Goal: Task Accomplishment & Management: Complete application form

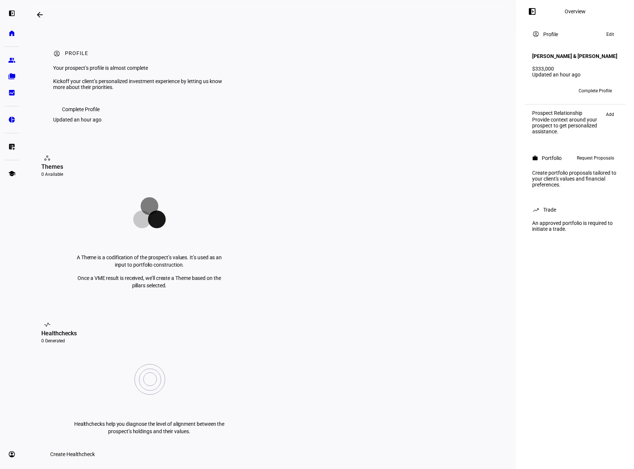
click at [352, 10] on eth-layout-page-header "arrow_backwards Overview left_panel_close" at bounding box center [270, 15] width 493 height 30
click at [80, 117] on span "Complete Profile" at bounding box center [81, 109] width 38 height 15
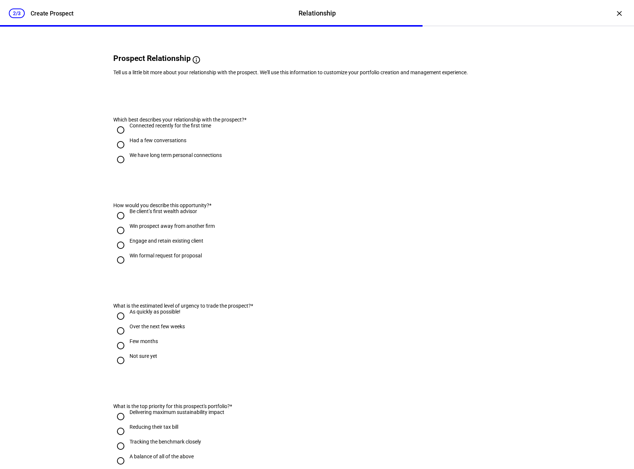
scroll to position [74, 0]
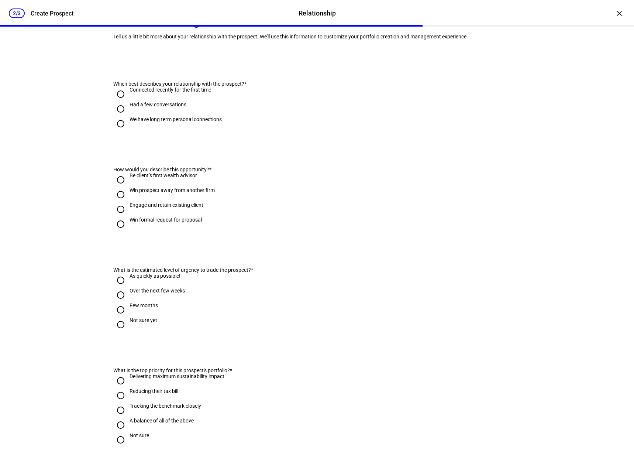
click at [118, 131] on input "We have long term personal connections" at bounding box center [120, 123] width 15 height 15
radio input "true"
click at [62, 229] on div "2/3 Create Prospect Relationship Relationship Create Prospect × Prospect "[PERS…" at bounding box center [317, 234] width 634 height 469
click at [115, 232] on input "Win formal request for proposal" at bounding box center [120, 224] width 15 height 15
radio input "true"
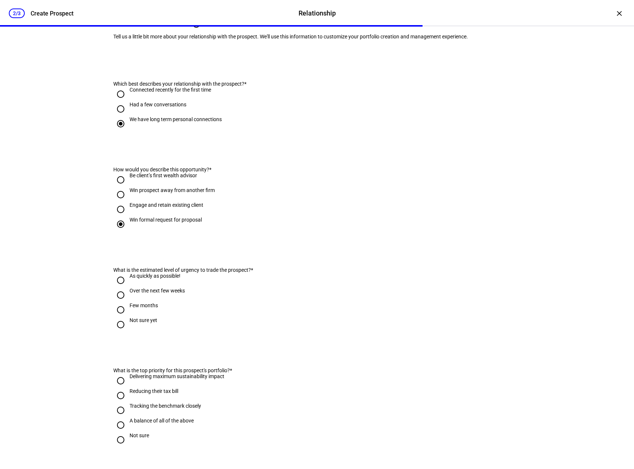
click at [86, 245] on div "Prospect "[PERSON_NAME] & [PERSON_NAME]" successfully created. Prospect Relatio…" at bounding box center [317, 307] width 467 height 709
click at [117, 217] on input "Engage and retain existing client" at bounding box center [120, 209] width 15 height 15
radio input "true"
click at [92, 233] on div "Prospect "[PERSON_NAME] & [PERSON_NAME]" successfully created. Prospect Relatio…" at bounding box center [317, 307] width 467 height 709
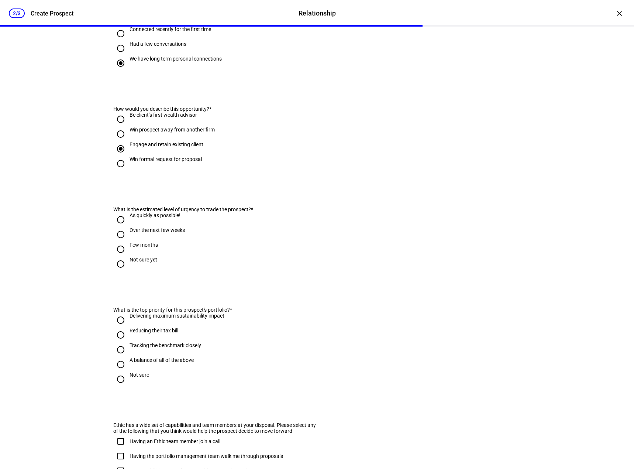
scroll to position [185, 0]
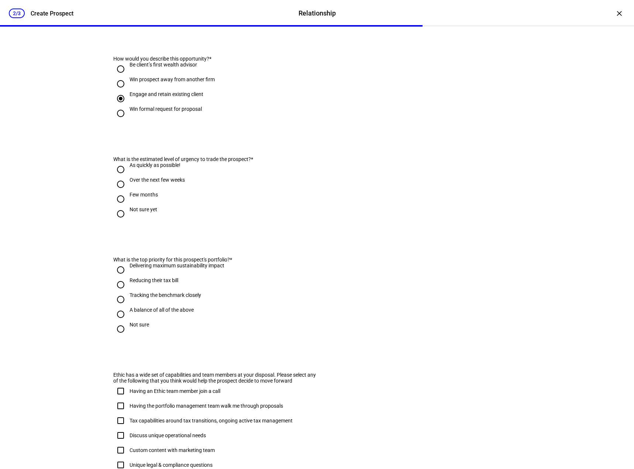
click at [179, 183] on div "Over the next few weeks" at bounding box center [157, 180] width 55 height 6
click at [128, 192] on input "Over the next few weeks" at bounding box center [120, 184] width 15 height 15
radio input "true"
click at [56, 215] on div "2/3 Create Prospect Relationship Relationship Create Prospect × Prospect "[PERS…" at bounding box center [317, 234] width 634 height 469
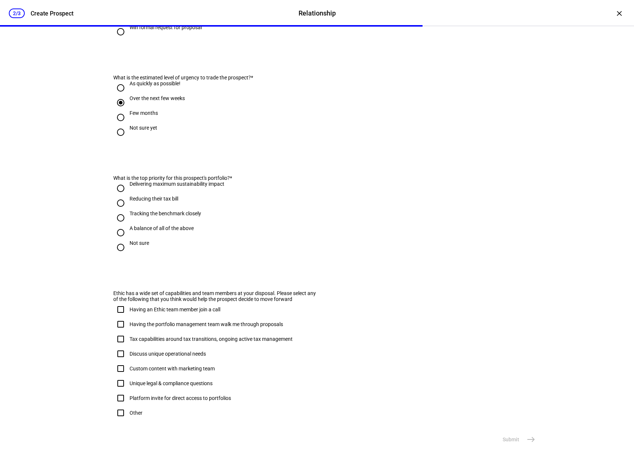
scroll to position [295, 0]
click at [117, 184] on input "Delivering maximum sustainability impact" at bounding box center [120, 188] width 15 height 15
radio input "true"
click at [71, 200] on div "2/3 Create Prospect Relationship Relationship Create Prospect × Prospect "[PERS…" at bounding box center [317, 234] width 634 height 469
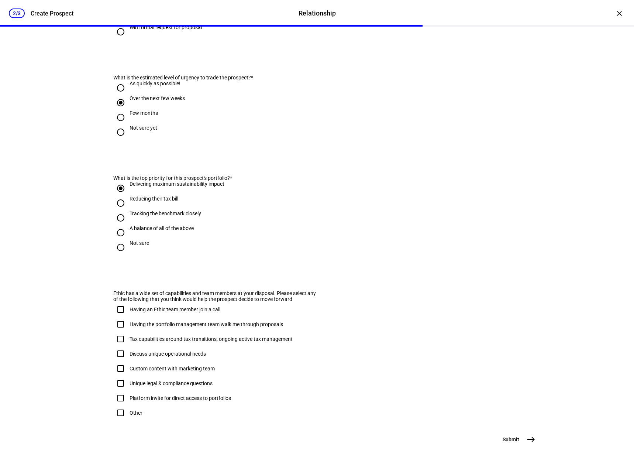
click at [530, 442] on mat-icon "east" at bounding box center [531, 439] width 9 height 9
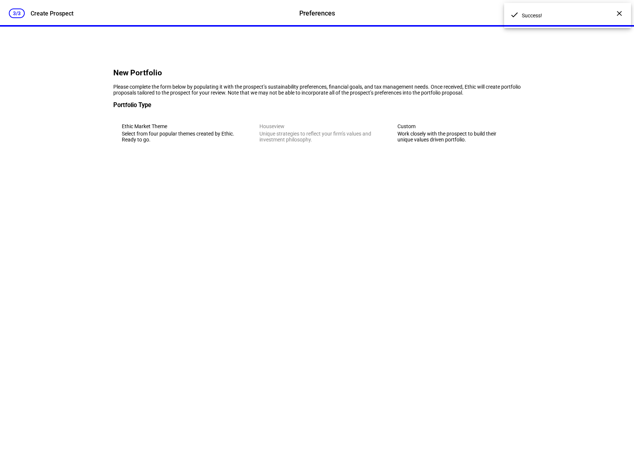
scroll to position [0, 0]
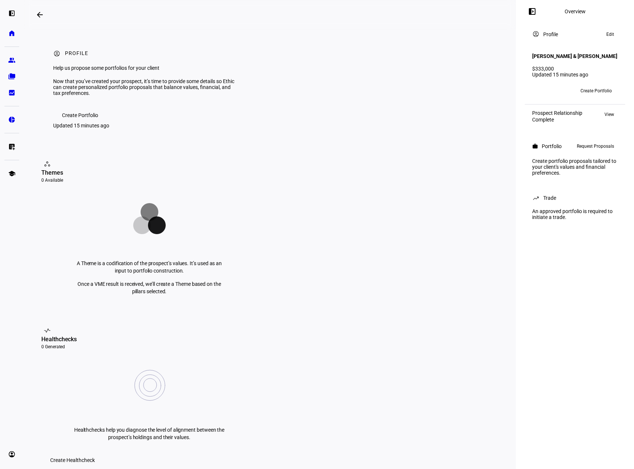
click at [82, 123] on span "Create Portfolio" at bounding box center [80, 115] width 36 height 15
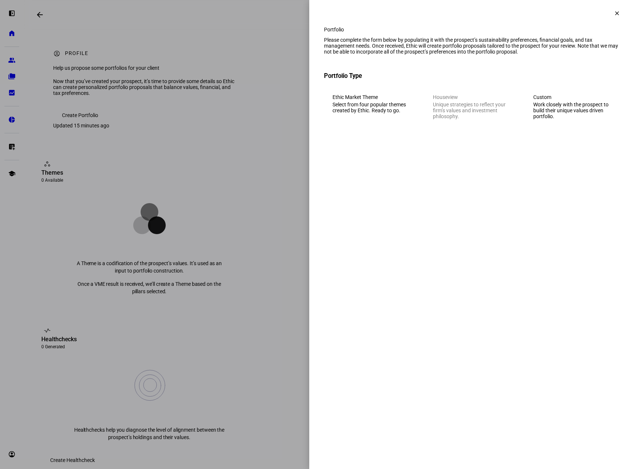
click at [337, 113] on div "Select from four popular themes created by Ethic. Ready to go." at bounding box center [372, 108] width 78 height 12
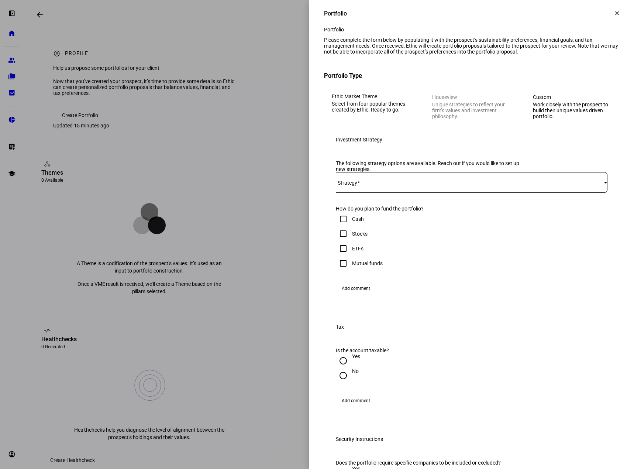
scroll to position [74, 0]
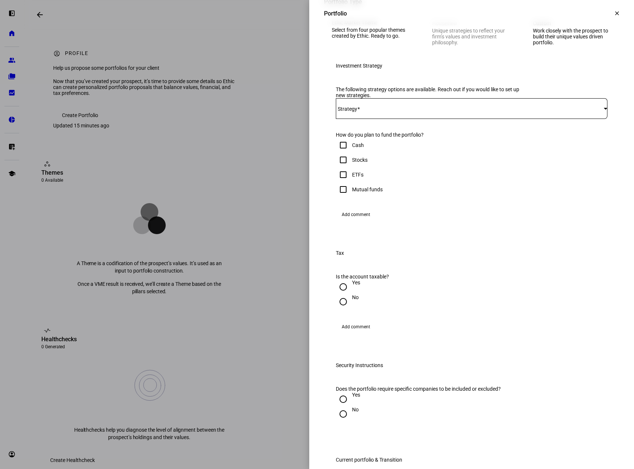
click at [347, 184] on div at bounding box center [344, 175] width 18 height 18
checkbox input "true"
click at [353, 163] on div "Stocks" at bounding box center [360, 160] width 16 height 6
click at [351, 167] on input "Stocks" at bounding box center [343, 160] width 15 height 15
checkbox input "true"
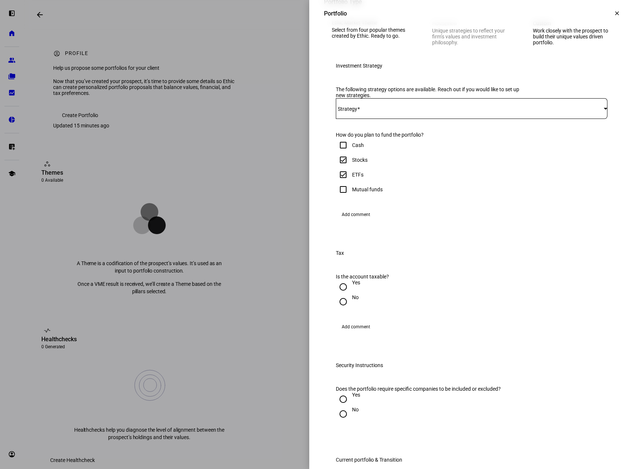
click at [374, 192] on div "Mutual funds" at bounding box center [367, 189] width 31 height 6
click at [351, 197] on input "Mutual funds" at bounding box center [343, 189] width 15 height 15
checkbox input "true"
click at [352, 148] on div "Cash" at bounding box center [358, 145] width 12 height 6
click at [351, 153] on input "Cash" at bounding box center [343, 145] width 15 height 15
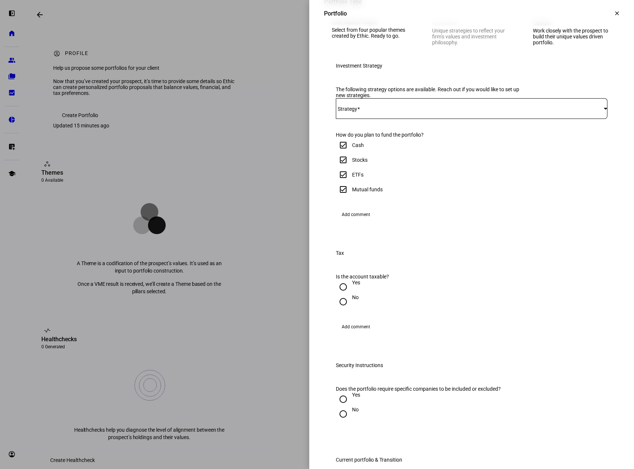
checkbox input "true"
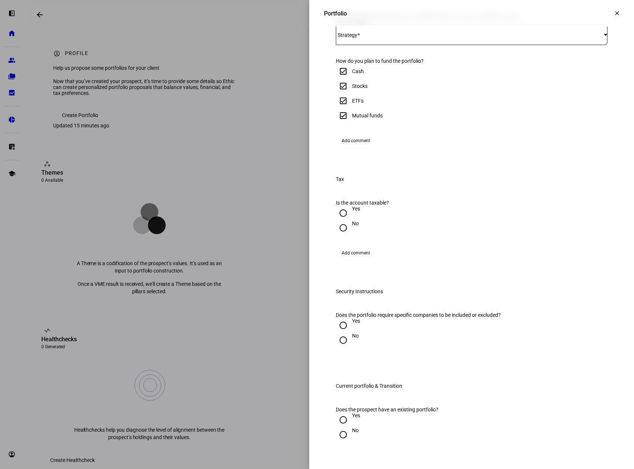
scroll to position [185, 0]
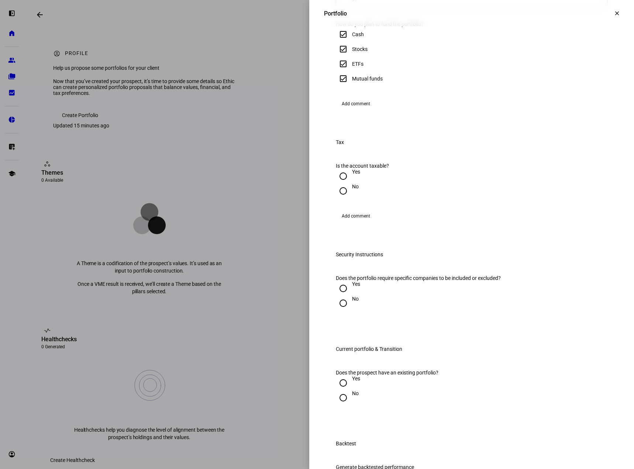
click at [340, 184] on input "Yes" at bounding box center [343, 176] width 15 height 15
radio input "true"
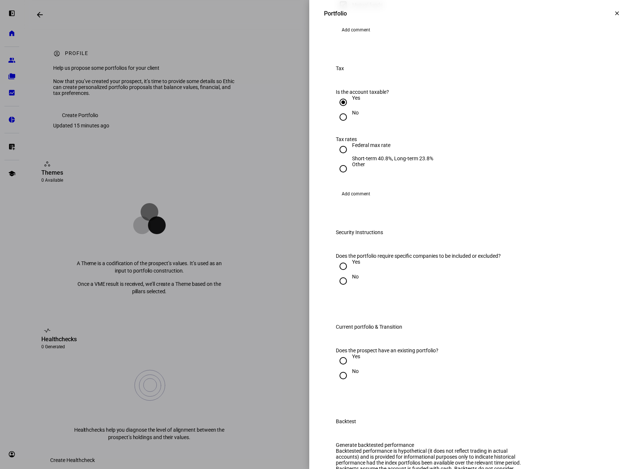
scroll to position [111, 0]
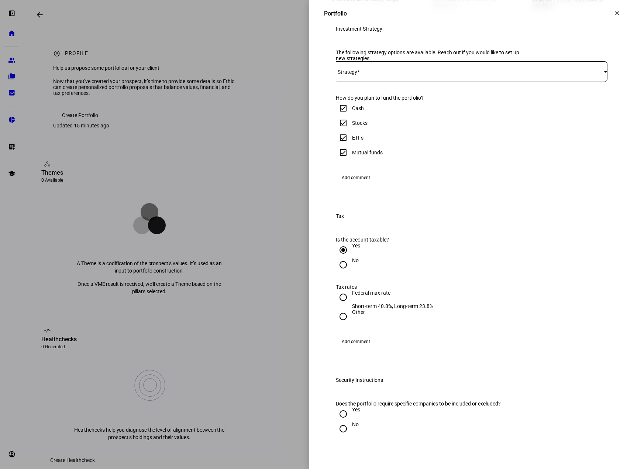
click at [336, 160] on input "Mutual funds" at bounding box center [343, 152] width 15 height 15
checkbox input "false"
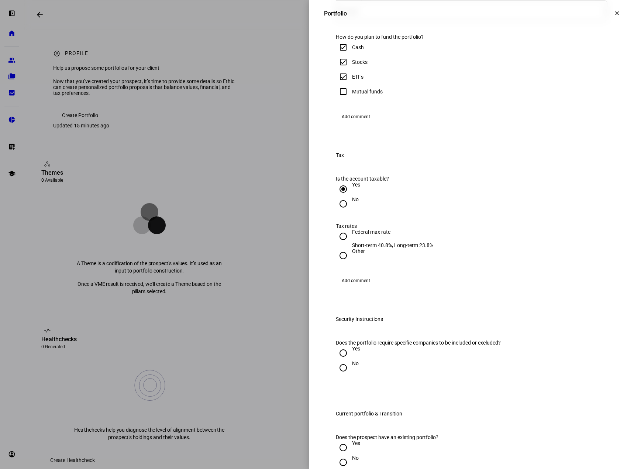
scroll to position [258, 0]
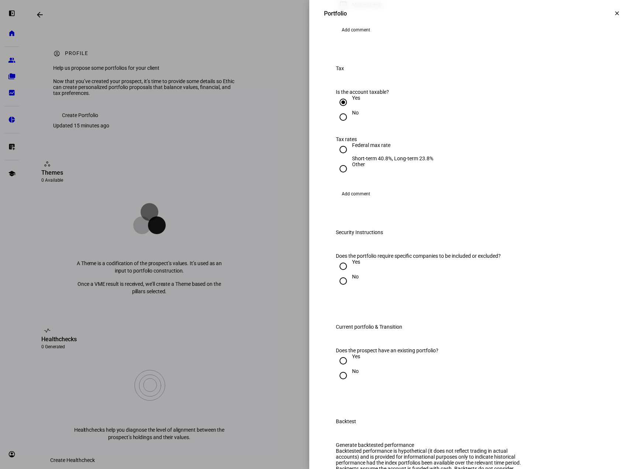
click at [341, 157] on input "Federal max rate Short-term 40.8%, Long-term 23.8%" at bounding box center [343, 149] width 15 height 15
radio input "true"
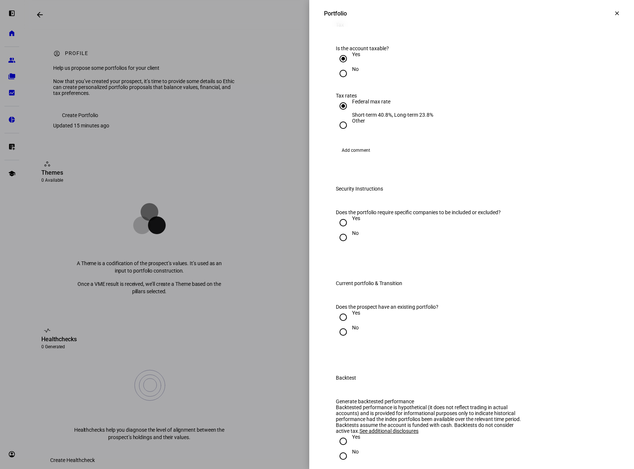
scroll to position [369, 0]
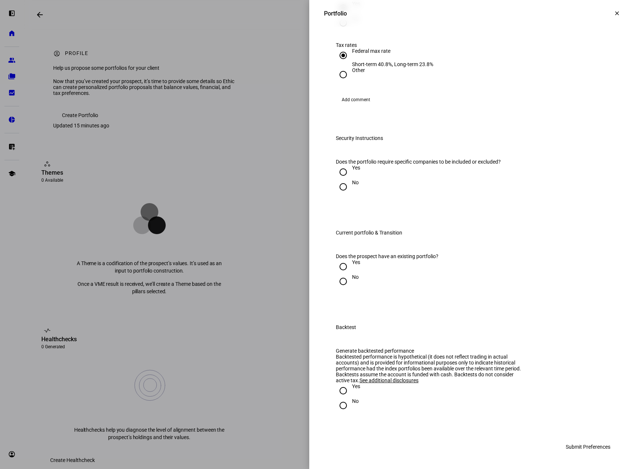
click at [340, 179] on input "Yes" at bounding box center [343, 172] width 15 height 15
radio input "true"
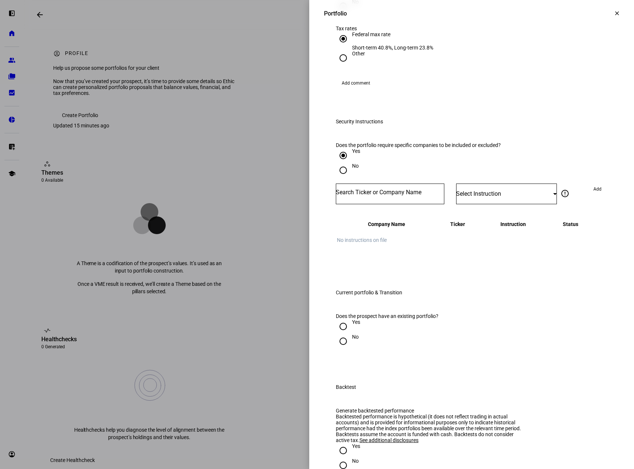
drag, startPoint x: 391, startPoint y: 268, endPoint x: 395, endPoint y: 270, distance: 4.3
click at [392, 195] on input "Number" at bounding box center [390, 192] width 109 height 6
type input "DJT"
click at [396, 289] on div "TRUMP MEDIA & TECHNOLOGY GROUP CORP" at bounding box center [410, 289] width 146 height 8
click at [520, 197] on div "Select Instruction" at bounding box center [504, 193] width 97 height 7
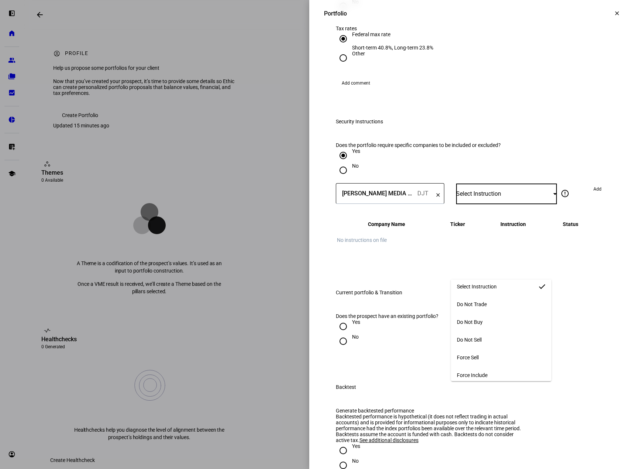
scroll to position [0, 0]
click at [487, 309] on span "Do Not Trade" at bounding box center [472, 309] width 30 height 6
click at [487, 204] on div "Do Not Trade" at bounding box center [506, 194] width 101 height 21
click at [483, 328] on span "Do Not Buy" at bounding box center [470, 327] width 26 height 6
click at [495, 163] on div "Yes" at bounding box center [472, 155] width 272 height 15
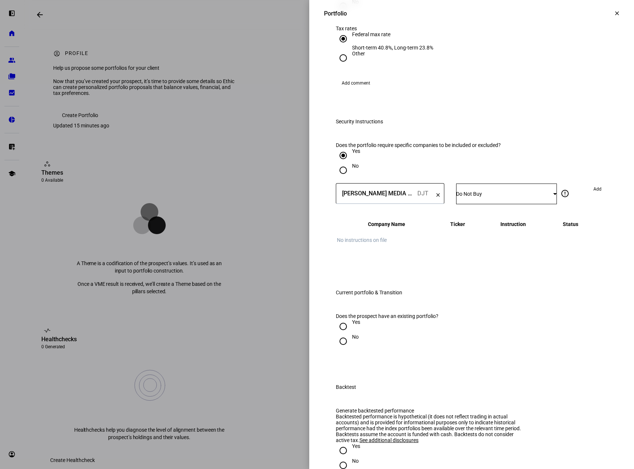
click at [499, 197] on div "Do Not Buy" at bounding box center [504, 194] width 97 height 6
click at [529, 308] on mat-option "Do Not Trade" at bounding box center [501, 309] width 100 height 18
click at [528, 178] on div "No" at bounding box center [472, 170] width 272 height 15
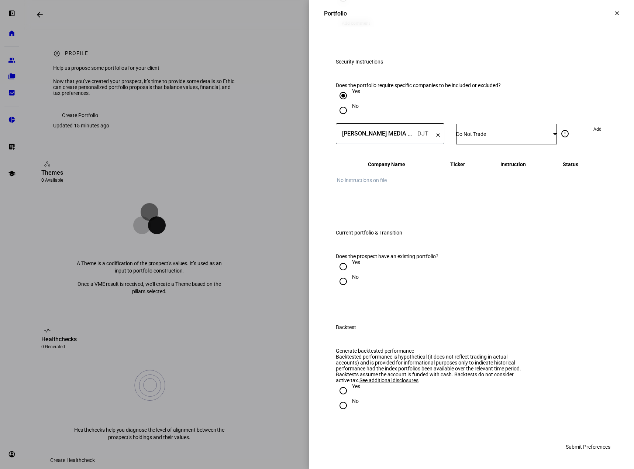
click at [336, 259] on input "Yes" at bounding box center [343, 266] width 15 height 15
radio input "true"
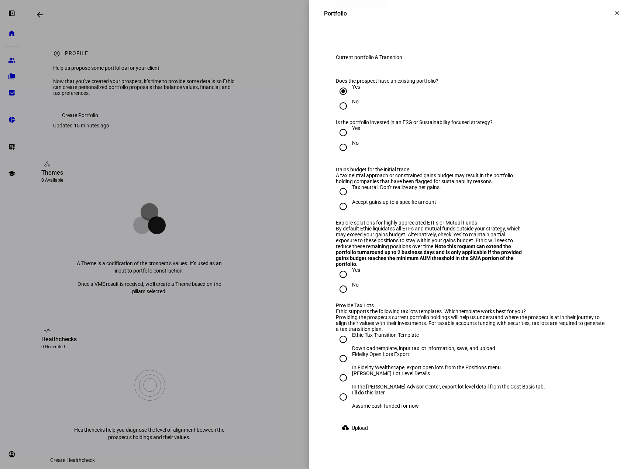
scroll to position [677, 0]
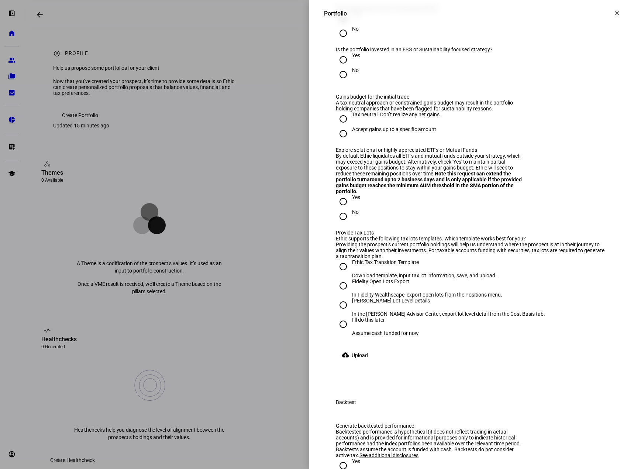
click at [342, 67] on input "Yes" at bounding box center [343, 59] width 15 height 15
radio input "true"
click at [339, 126] on input "Tax neutral. Don’t realize any net gains." at bounding box center [343, 119] width 15 height 15
radio input "true"
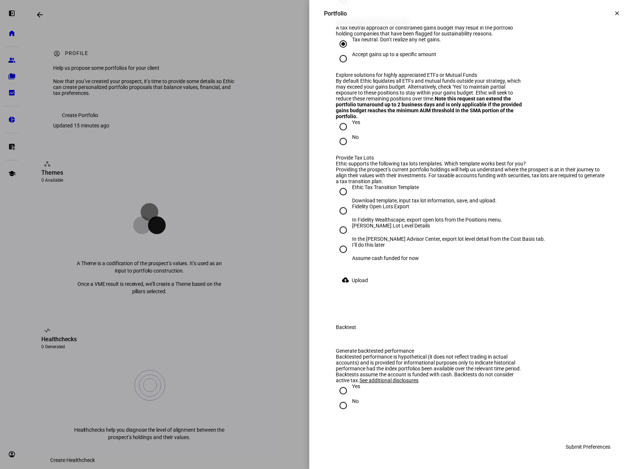
scroll to position [788, 0]
click at [340, 134] on input "Yes" at bounding box center [343, 126] width 15 height 15
radio input "true"
click at [338, 246] on input "I’ll do this later Assume cash funded for now" at bounding box center [343, 249] width 15 height 15
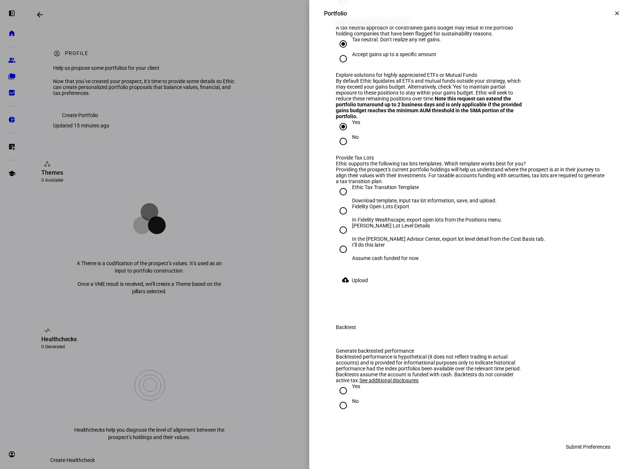
radio input "true"
click at [336, 392] on input "Yes" at bounding box center [343, 390] width 15 height 15
radio input "true"
click at [574, 444] on span "Submit Preferences" at bounding box center [588, 446] width 45 height 15
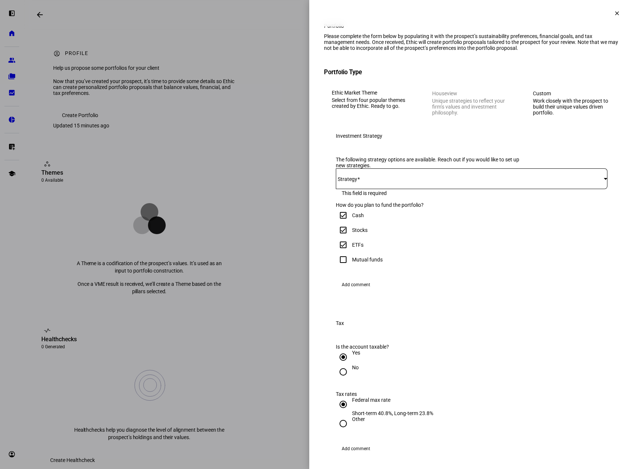
scroll to position [0, 0]
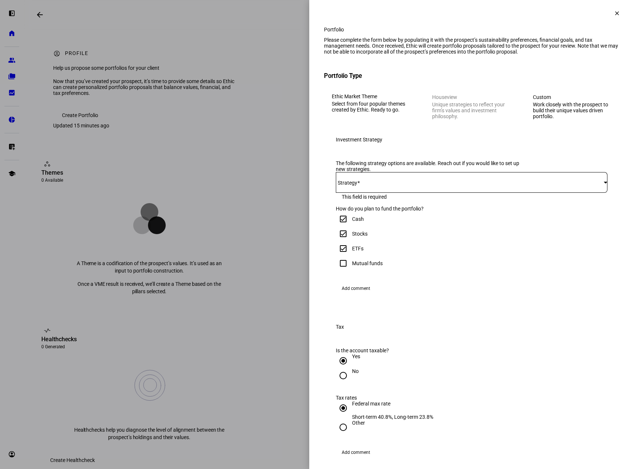
click at [402, 193] on div at bounding box center [472, 182] width 272 height 21
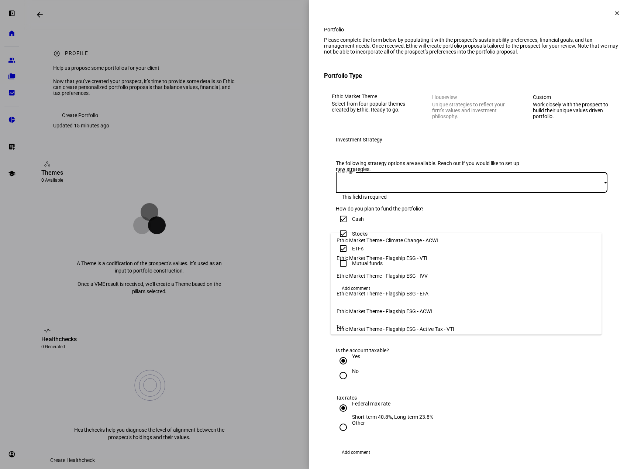
scroll to position [40, 0]
click at [408, 260] on mat-option "Ethic Market Theme - Flagship ESG - VTI" at bounding box center [466, 258] width 271 height 18
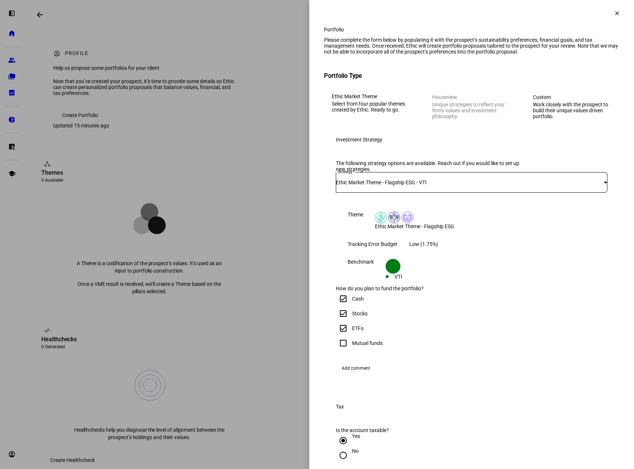
click at [536, 321] on div "Stocks" at bounding box center [472, 313] width 272 height 15
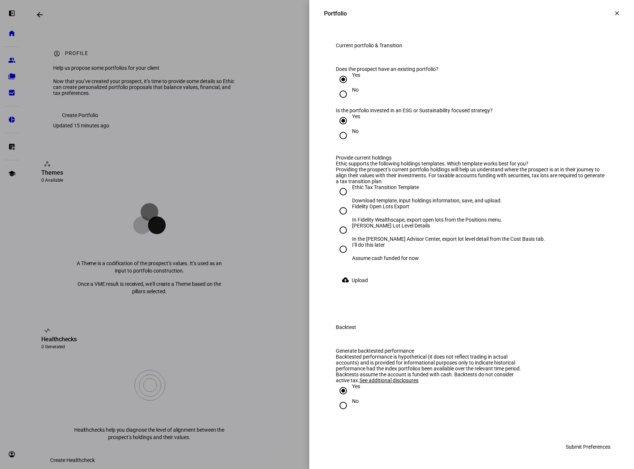
scroll to position [846, 0]
click at [571, 445] on span "Submit Preferences" at bounding box center [588, 446] width 45 height 15
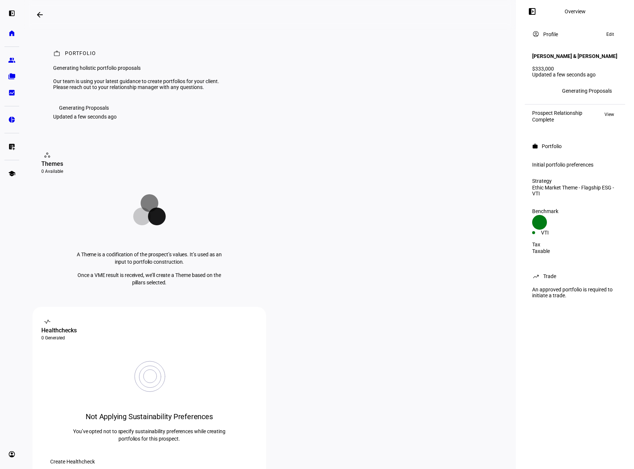
click at [143, 286] on p "Once a VME result is received, we’ll create a Theme based on the pillars select…" at bounding box center [149, 278] width 155 height 15
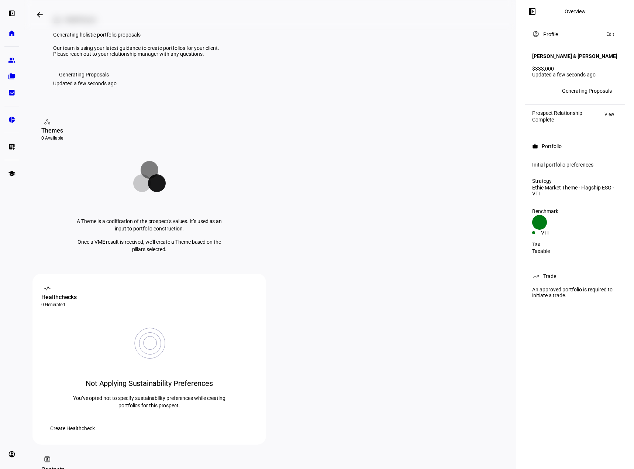
scroll to position [0, 0]
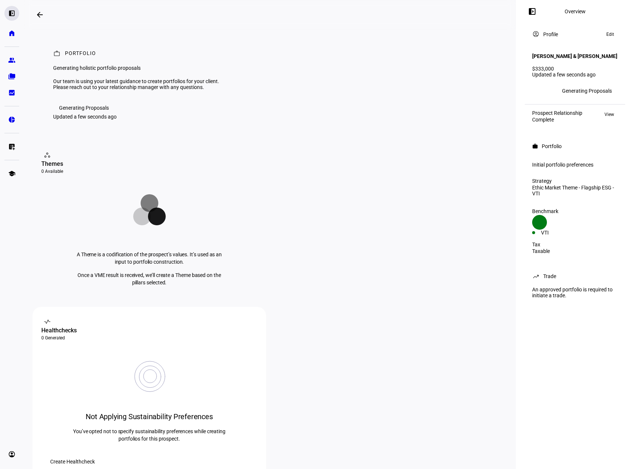
click at [15, 14] on eth-mat-symbol "left_panel_open" at bounding box center [11, 13] width 7 height 7
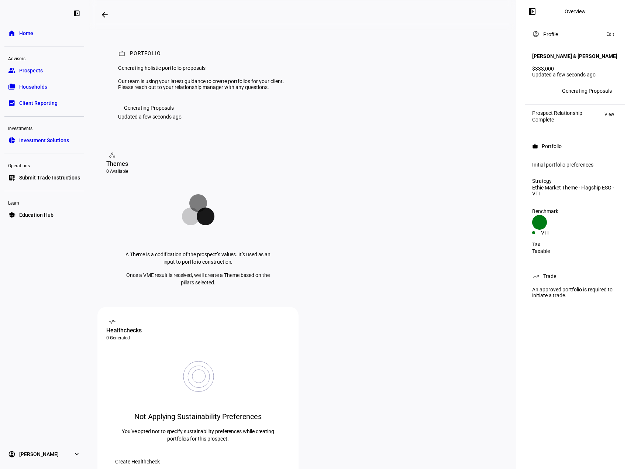
click at [28, 31] on span "Home" at bounding box center [26, 33] width 14 height 7
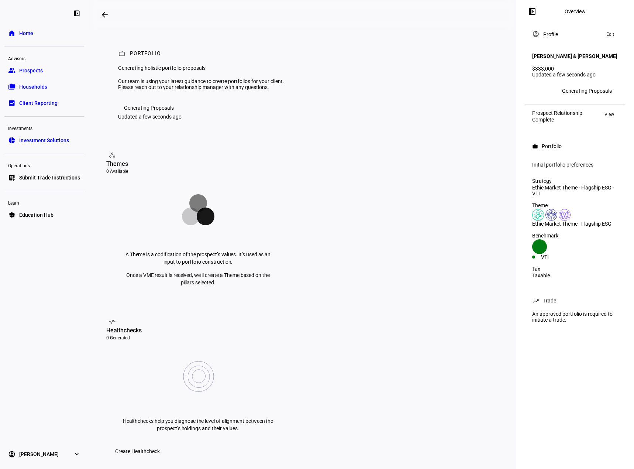
click at [612, 119] on span "View" at bounding box center [610, 114] width 10 height 9
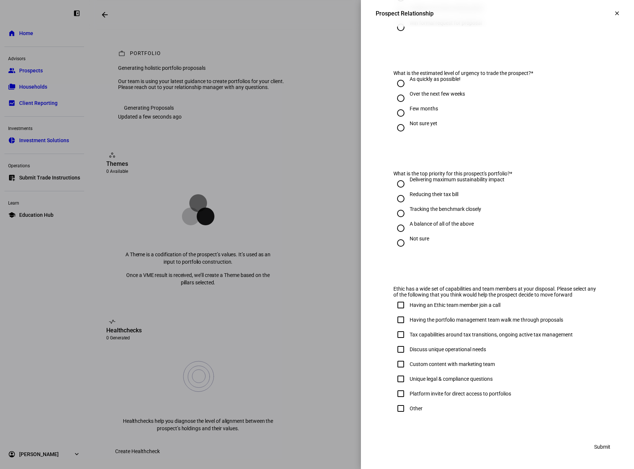
scroll to position [242, 0]
click at [394, 412] on input "Other" at bounding box center [401, 408] width 15 height 15
checkbox input "true"
click at [596, 441] on span "Submit" at bounding box center [603, 446] width 16 height 15
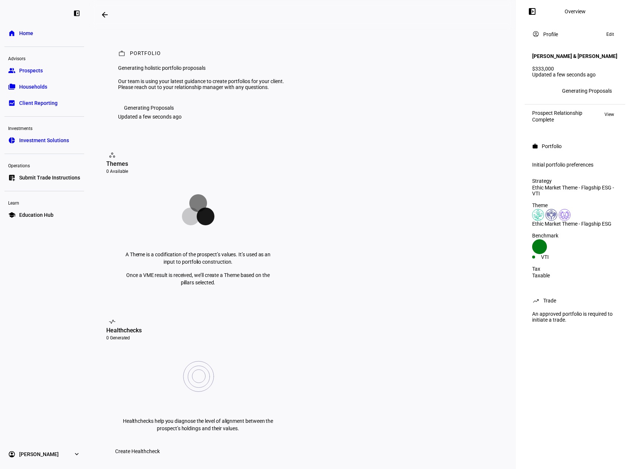
click at [605, 119] on span "View" at bounding box center [610, 114] width 10 height 9
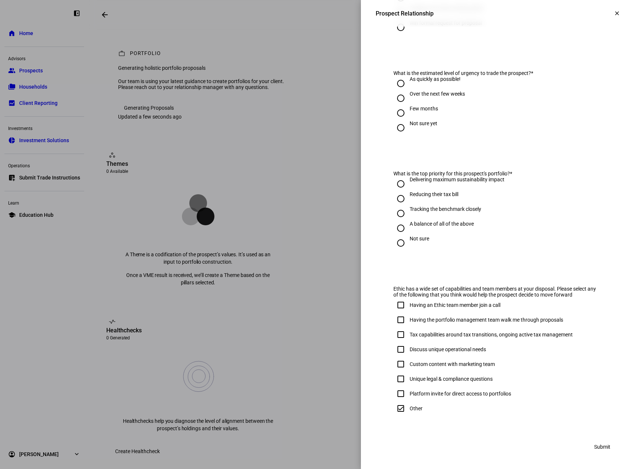
click at [304, 270] on div at bounding box center [317, 234] width 634 height 469
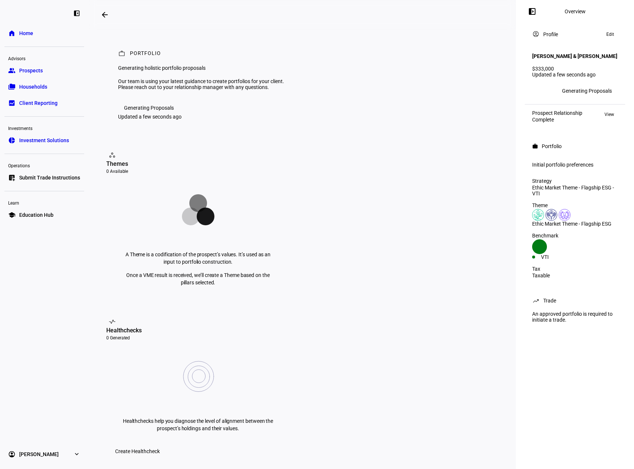
click at [592, 94] on div "Generating Proposals" at bounding box center [587, 91] width 50 height 6
click at [580, 94] on plt-prospect-status-badge "Generating Proposals" at bounding box center [587, 91] width 62 height 12
click at [577, 94] on div "Generating Proposals" at bounding box center [587, 91] width 50 height 6
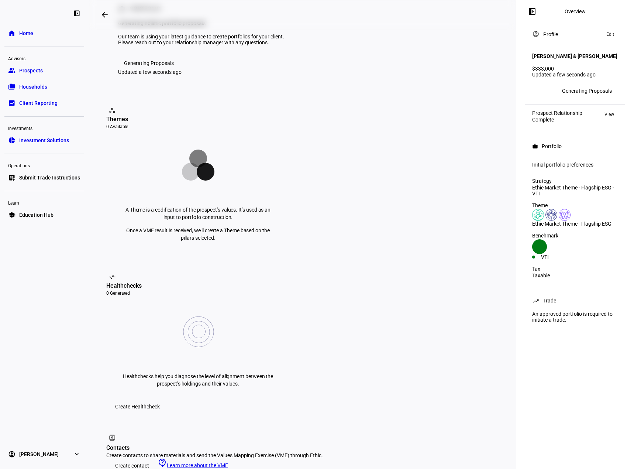
scroll to position [148, 0]
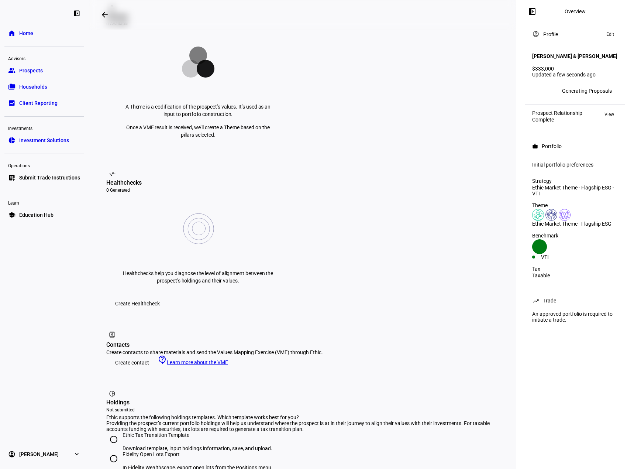
click at [201, 359] on span "Learn more about the VME" at bounding box center [197, 362] width 61 height 6
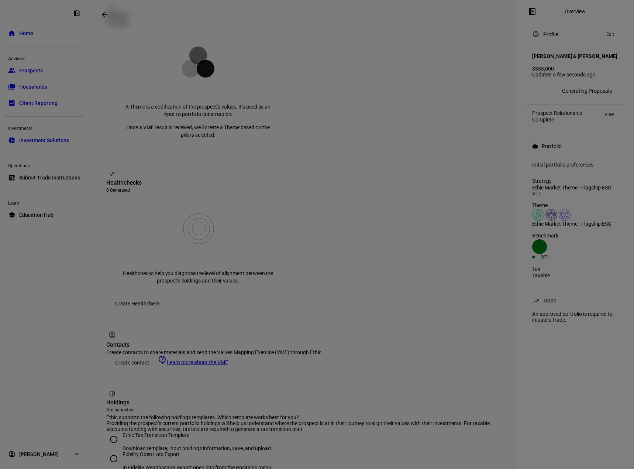
click at [561, 418] on div at bounding box center [317, 234] width 634 height 469
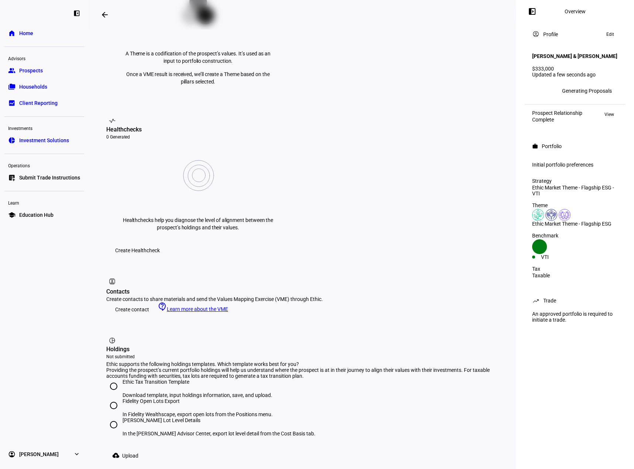
scroll to position [219, 0]
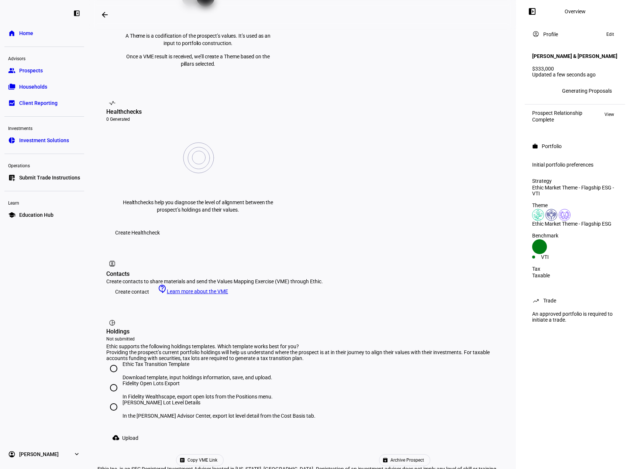
click at [218, 455] on span "Copy VME Link" at bounding box center [203, 460] width 30 height 11
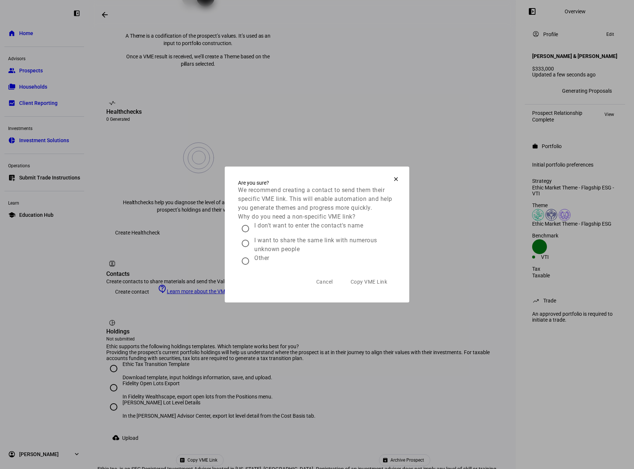
click at [371, 285] on span "Copy VME Link" at bounding box center [369, 282] width 37 height 6
